Goal: Transaction & Acquisition: Book appointment/travel/reservation

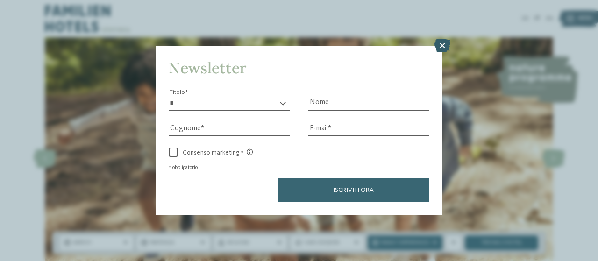
click at [441, 47] on icon at bounding box center [442, 45] width 16 height 13
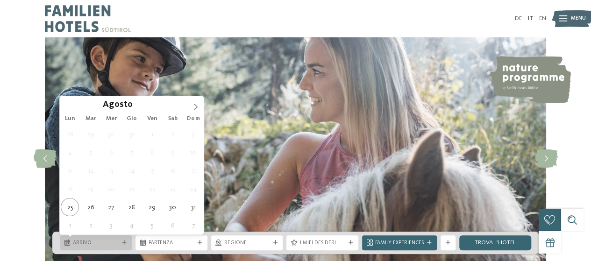
click at [87, 236] on div "Arrivo" at bounding box center [96, 242] width 72 height 15
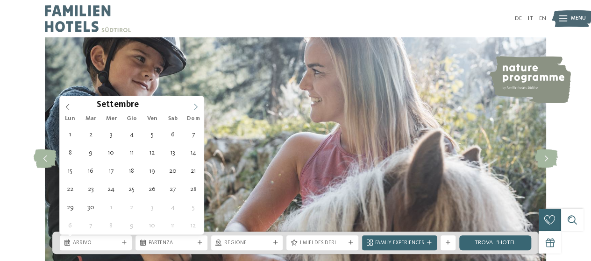
click at [196, 107] on icon at bounding box center [195, 107] width 3 height 6
type input "****"
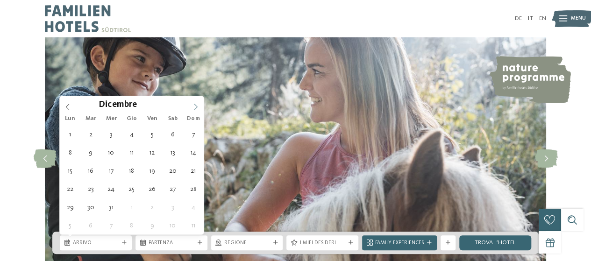
click at [196, 107] on icon at bounding box center [195, 107] width 3 height 6
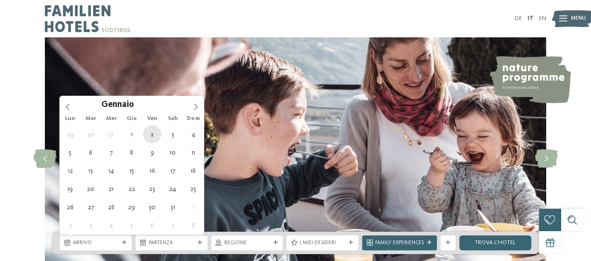
type div "[DATE]"
type input "****"
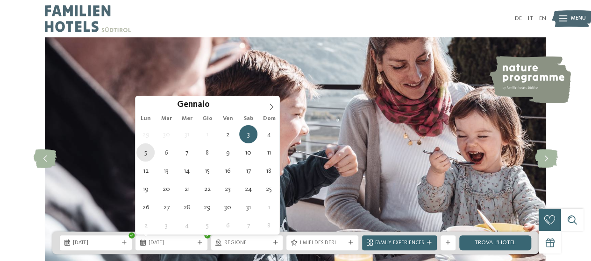
type div "[DATE]"
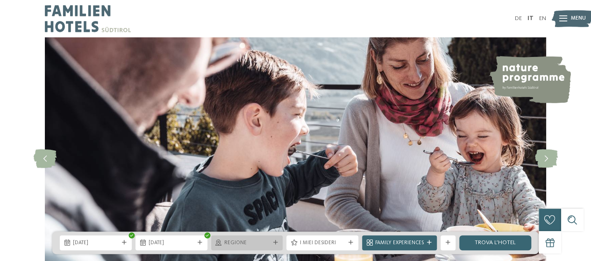
click at [259, 246] on span "Regione" at bounding box center [247, 243] width 46 height 7
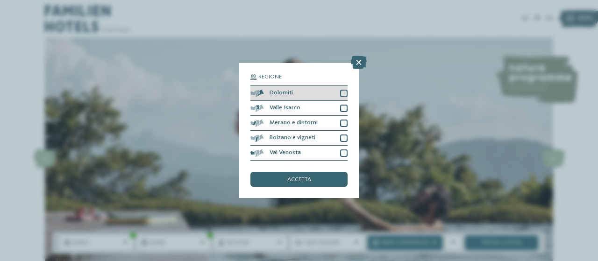
click at [342, 93] on div at bounding box center [343, 93] width 7 height 7
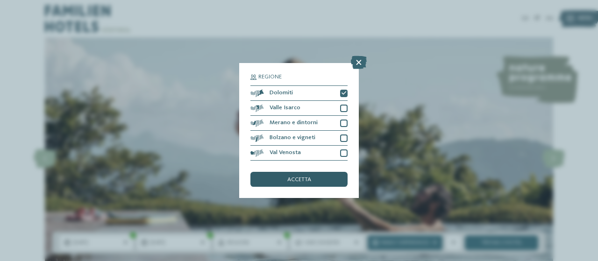
click at [306, 183] on span "accetta" at bounding box center [299, 180] width 24 height 6
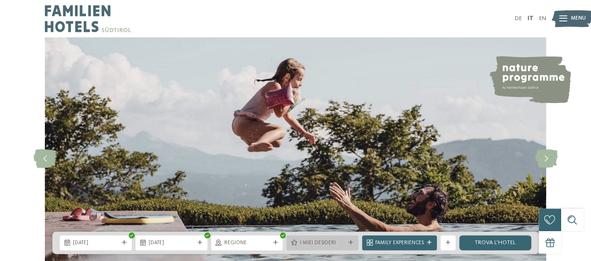
click at [314, 248] on div "I miei desideri" at bounding box center [322, 242] width 72 height 15
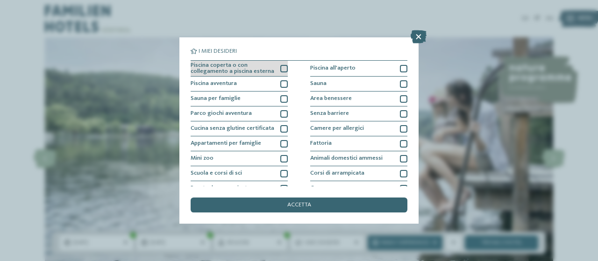
click at [283, 68] on div at bounding box center [283, 68] width 7 height 7
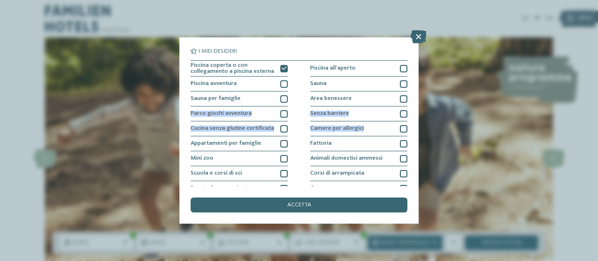
drag, startPoint x: 402, startPoint y: 97, endPoint x: 405, endPoint y: 133, distance: 36.2
click at [405, 133] on div "I miei desideri Piscina coperta o con collegamento a piscina esterna Piscina al…" at bounding box center [299, 118] width 217 height 138
click at [414, 113] on div "I miei desideri Piscina coperta o con collegamento a piscina esterna Piscina al…" at bounding box center [298, 130] width 239 height 186
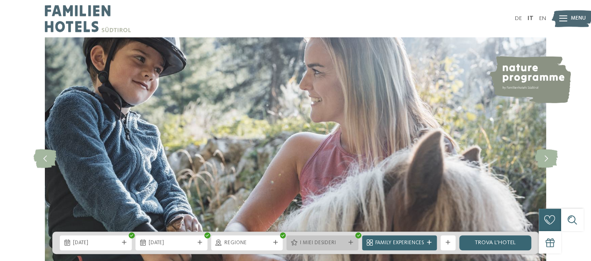
click at [324, 242] on span "I miei desideri" at bounding box center [322, 243] width 46 height 7
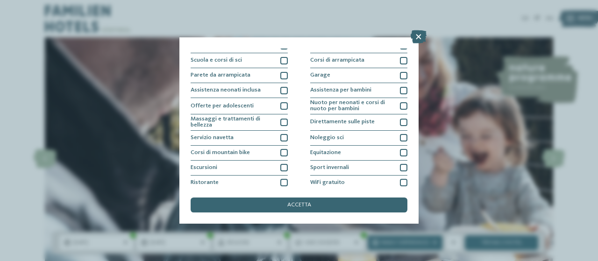
scroll to position [131, 0]
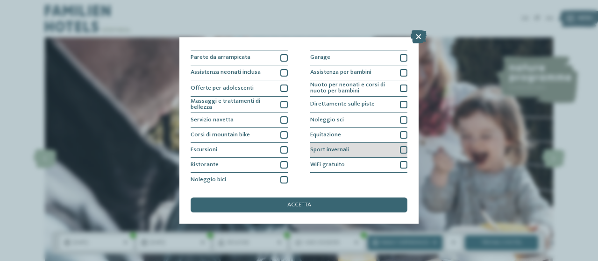
click at [400, 150] on div at bounding box center [403, 149] width 7 height 7
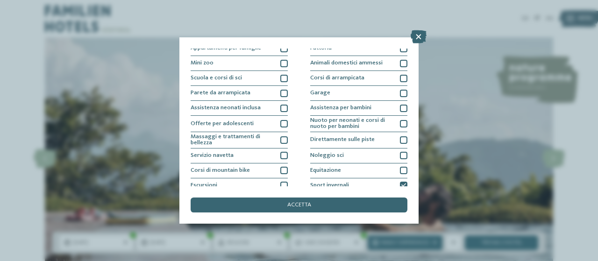
scroll to position [94, 0]
click at [401, 185] on icon at bounding box center [403, 186] width 5 height 5
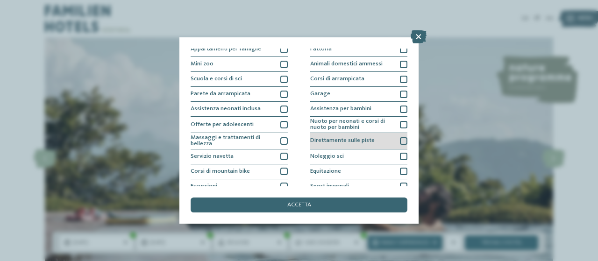
click at [401, 139] on div at bounding box center [403, 140] width 7 height 7
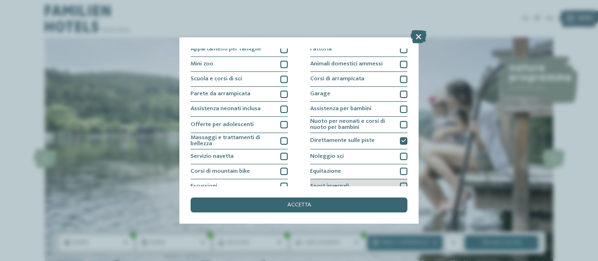
click at [400, 185] on div at bounding box center [403, 186] width 7 height 7
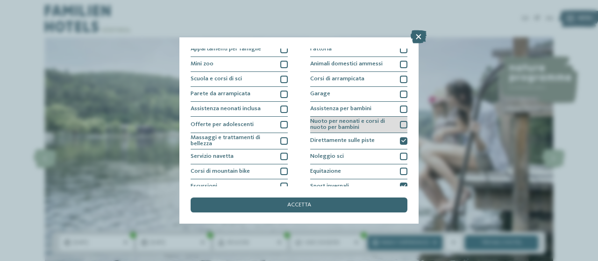
click at [400, 125] on div at bounding box center [403, 124] width 7 height 7
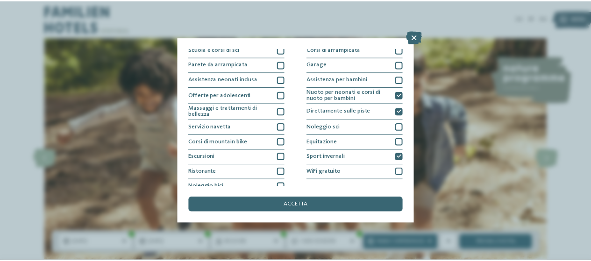
scroll to position [131, 0]
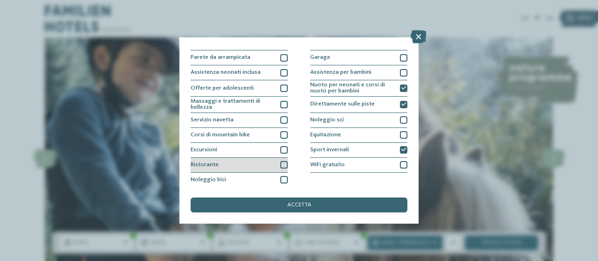
click at [283, 161] on div at bounding box center [283, 164] width 7 height 7
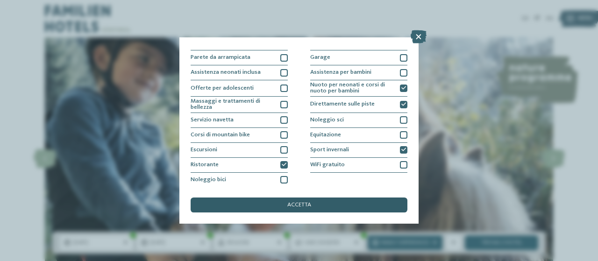
click at [302, 202] on span "accetta" at bounding box center [299, 205] width 24 height 6
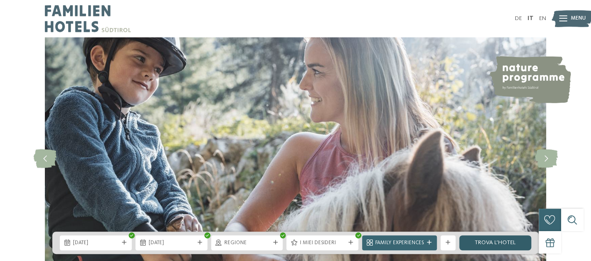
click at [503, 242] on link "trova l’hotel" at bounding box center [495, 242] width 72 height 15
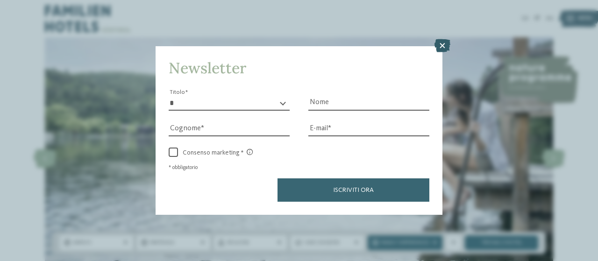
click at [442, 44] on icon at bounding box center [442, 45] width 16 height 13
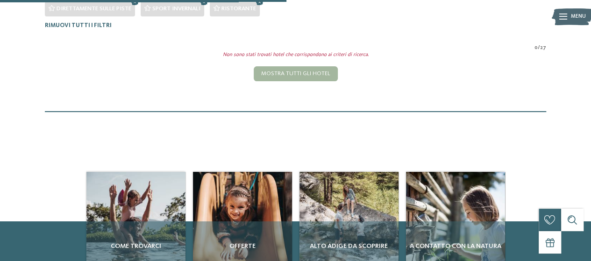
scroll to position [249, 0]
click at [204, 2] on icon at bounding box center [204, 3] width 11 height 10
click at [136, 0] on div at bounding box center [143, 1] width 287 height 2
click at [135, 2] on icon at bounding box center [134, 3] width 11 height 10
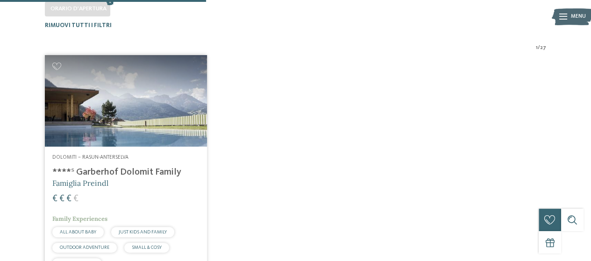
click at [136, 139] on img at bounding box center [126, 100] width 162 height 91
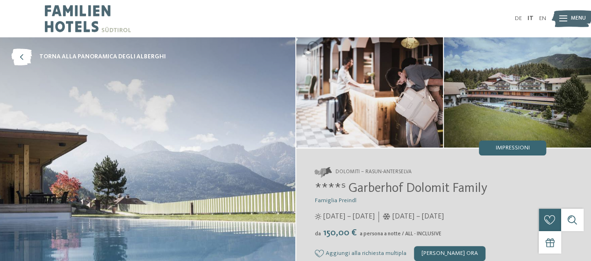
click at [491, 44] on img at bounding box center [517, 92] width 147 height 110
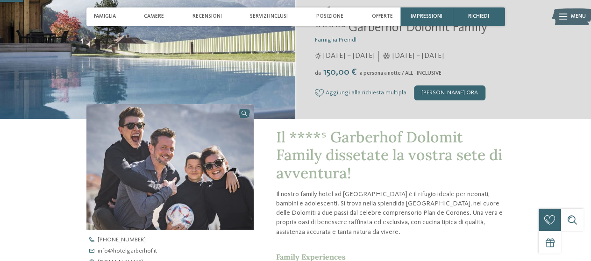
scroll to position [169, 0]
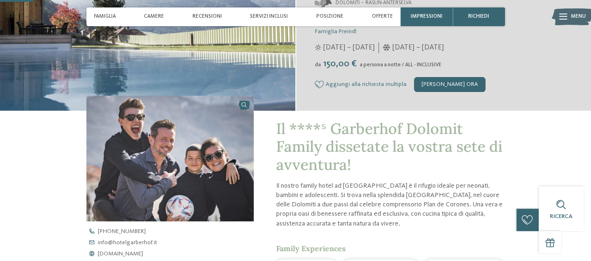
drag, startPoint x: 589, startPoint y: 28, endPoint x: 590, endPoint y: 23, distance: 5.6
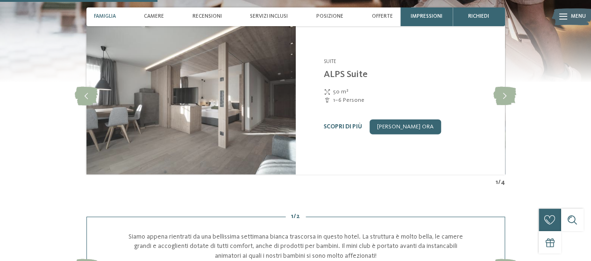
scroll to position [0, 0]
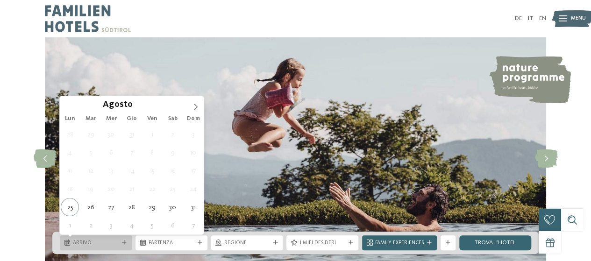
click at [104, 235] on div "Arrivo" at bounding box center [96, 242] width 72 height 15
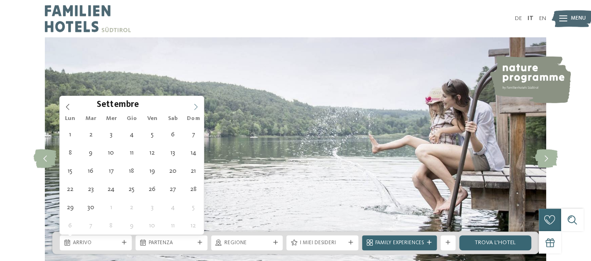
click at [192, 104] on icon at bounding box center [195, 107] width 7 height 7
type input "****"
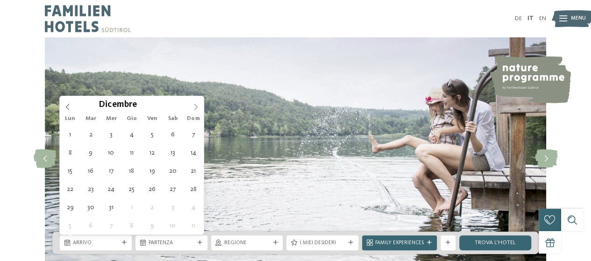
click at [192, 104] on icon at bounding box center [195, 107] width 7 height 7
type div "[DATE]"
type input "****"
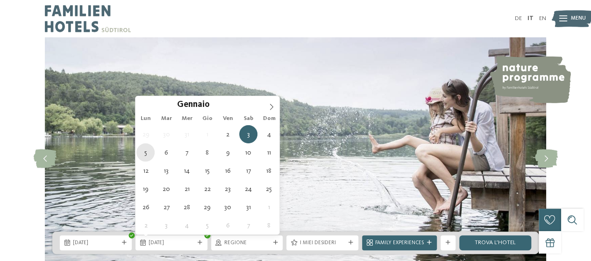
type div "[DATE]"
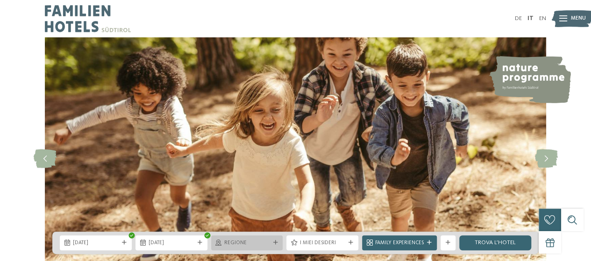
click at [250, 248] on div "Regione" at bounding box center [247, 242] width 72 height 15
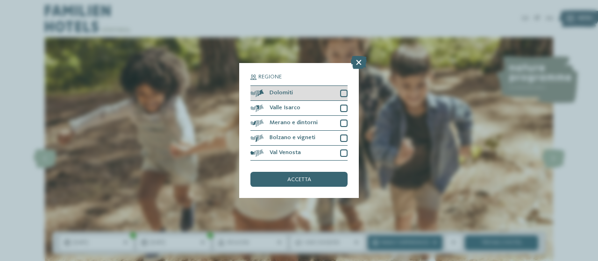
click at [342, 95] on div at bounding box center [343, 93] width 7 height 7
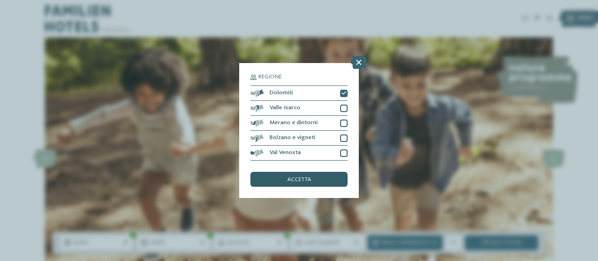
click at [307, 178] on span "accetta" at bounding box center [299, 180] width 24 height 6
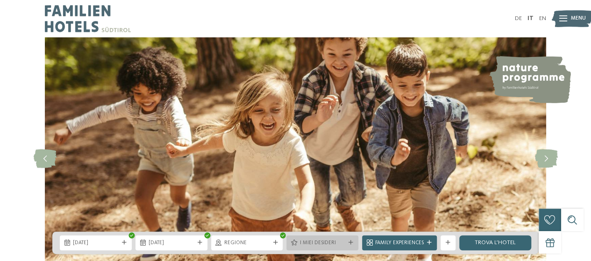
click at [338, 241] on span "I miei desideri" at bounding box center [322, 243] width 46 height 7
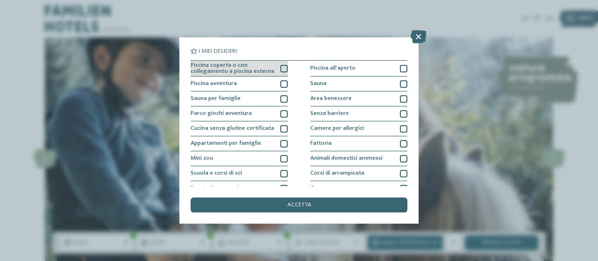
click at [281, 68] on div at bounding box center [283, 68] width 7 height 7
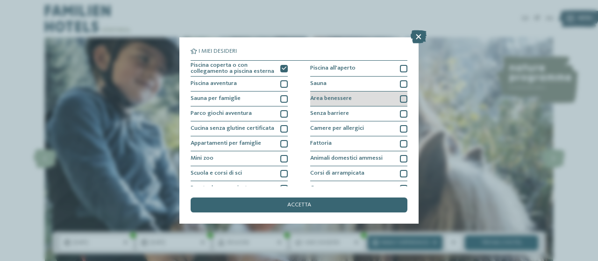
click at [400, 95] on div at bounding box center [403, 98] width 7 height 7
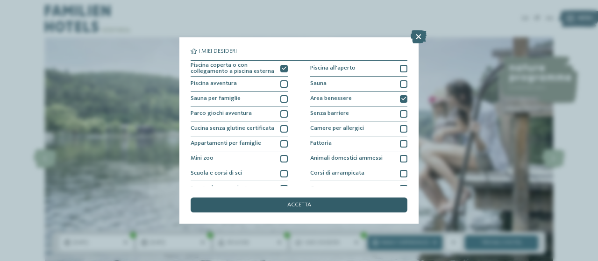
click at [299, 206] on span "accetta" at bounding box center [299, 205] width 24 height 6
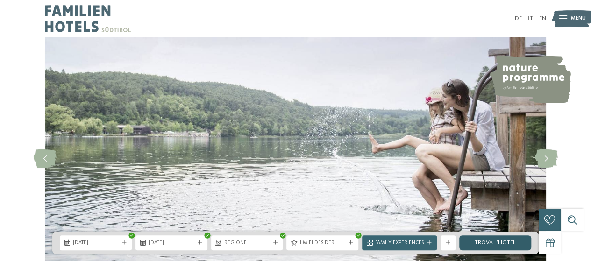
click at [507, 242] on link "trova l’hotel" at bounding box center [495, 242] width 72 height 15
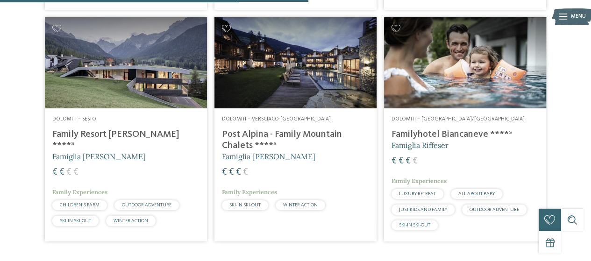
scroll to position [530, 0]
